Goal: Find specific page/section: Find specific page/section

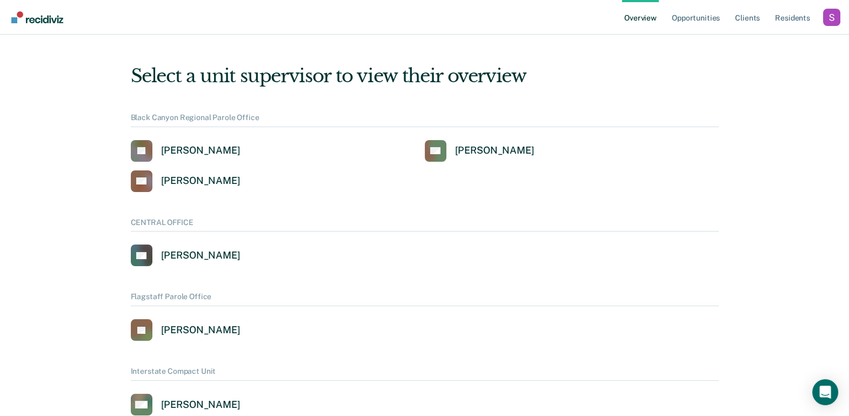
click at [823, 16] on div "Profile dropdown button" at bounding box center [831, 17] width 17 height 17
click at [765, 40] on link "Profile" at bounding box center [788, 43] width 87 height 9
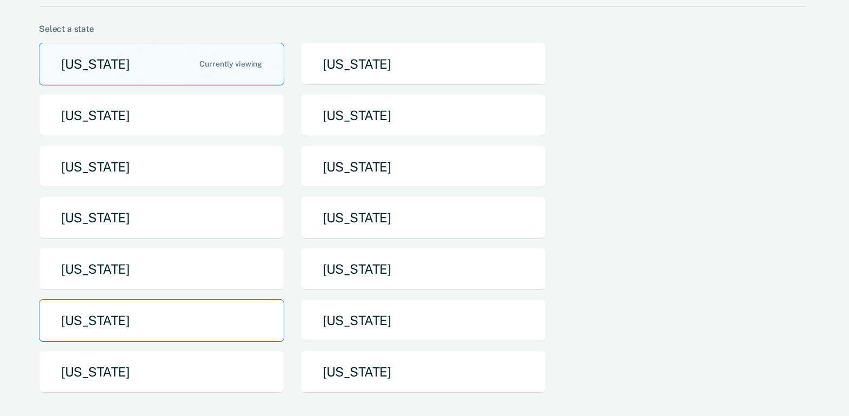
scroll to position [77, 0]
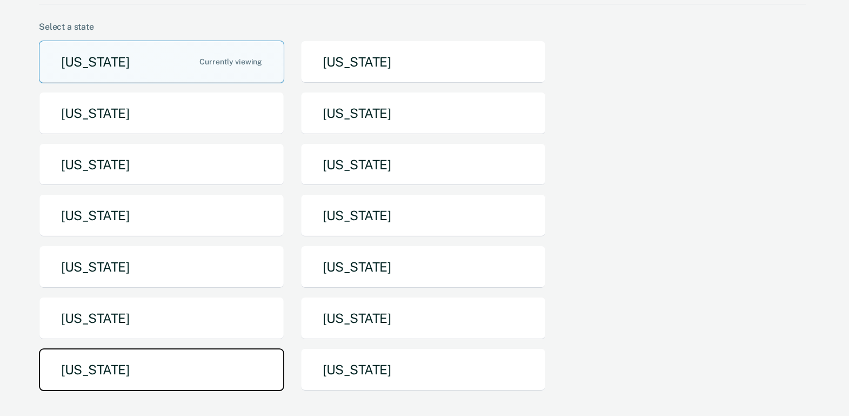
click at [186, 356] on button "[US_STATE]" at bounding box center [161, 369] width 245 height 43
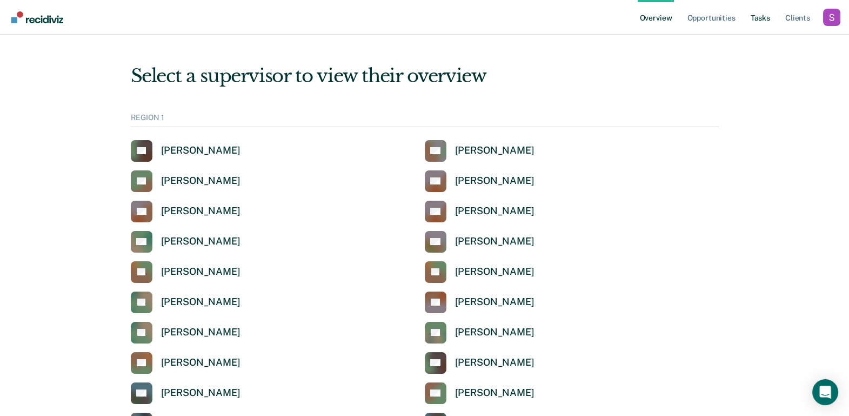
click at [768, 20] on link "Tasks" at bounding box center [760, 17] width 24 height 35
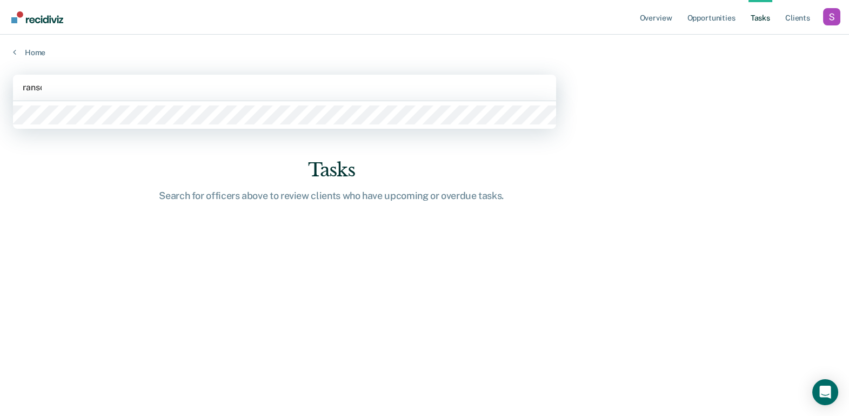
type input "[PERSON_NAME]"
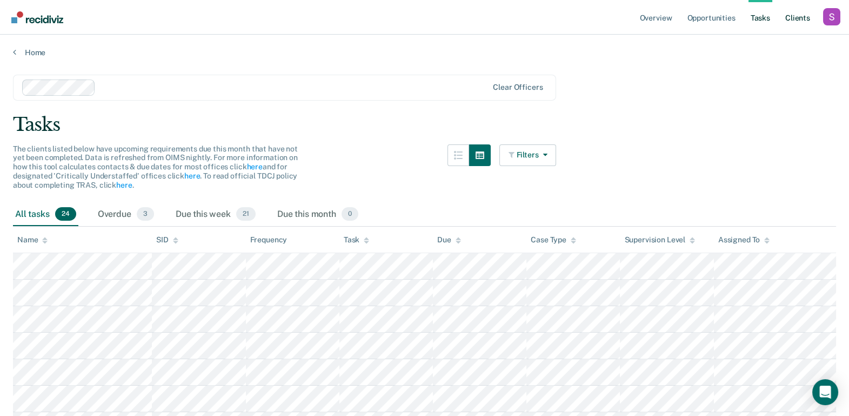
click at [790, 17] on link "Client s" at bounding box center [797, 17] width 29 height 35
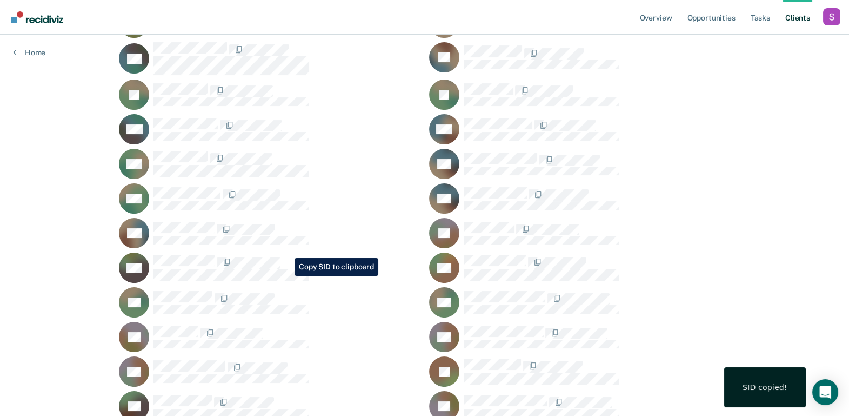
scroll to position [616, 0]
